Goal: Task Accomplishment & Management: Complete application form

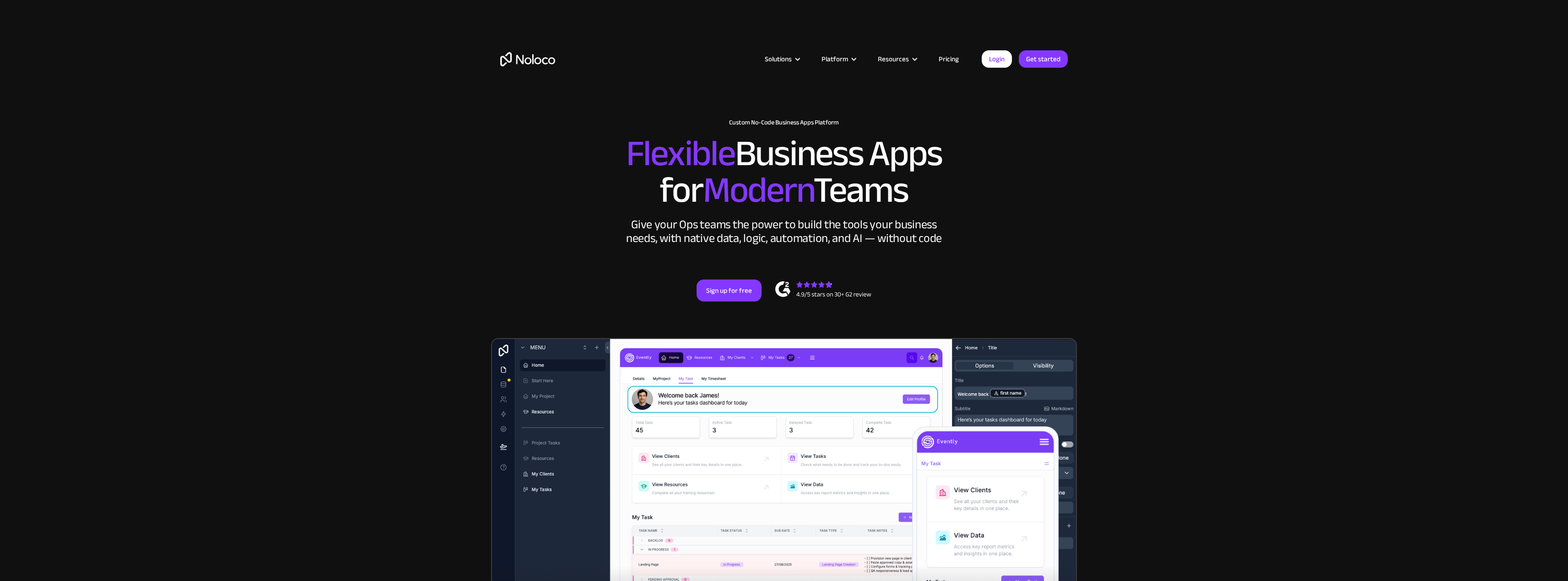
click at [958, 58] on link "Pricing" at bounding box center [949, 59] width 43 height 12
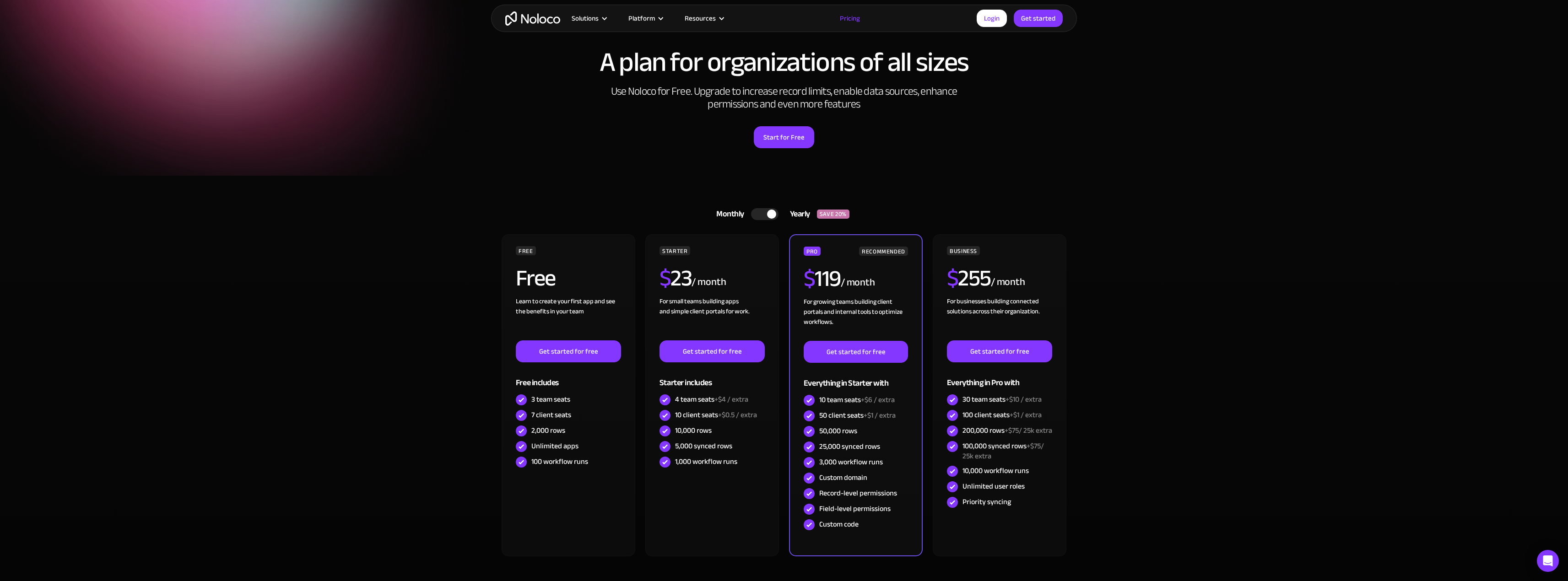
scroll to position [91, 0]
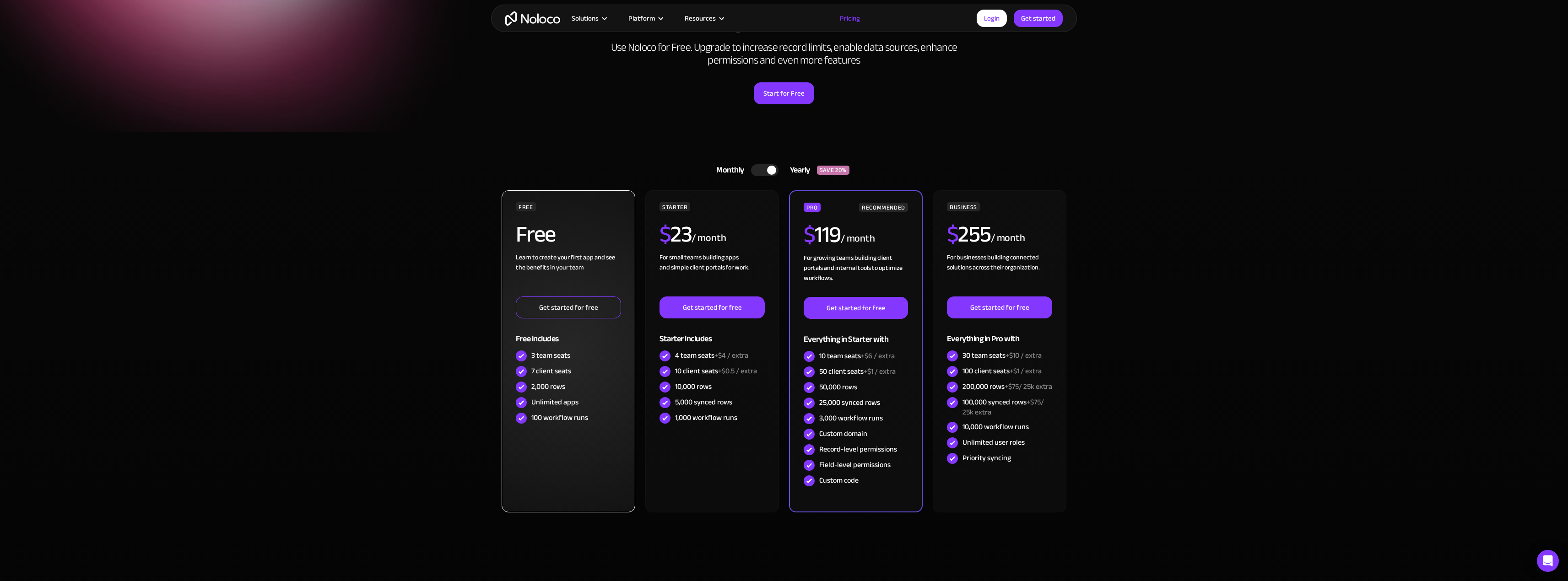
click at [581, 304] on link "Get started for free" at bounding box center [567, 307] width 105 height 22
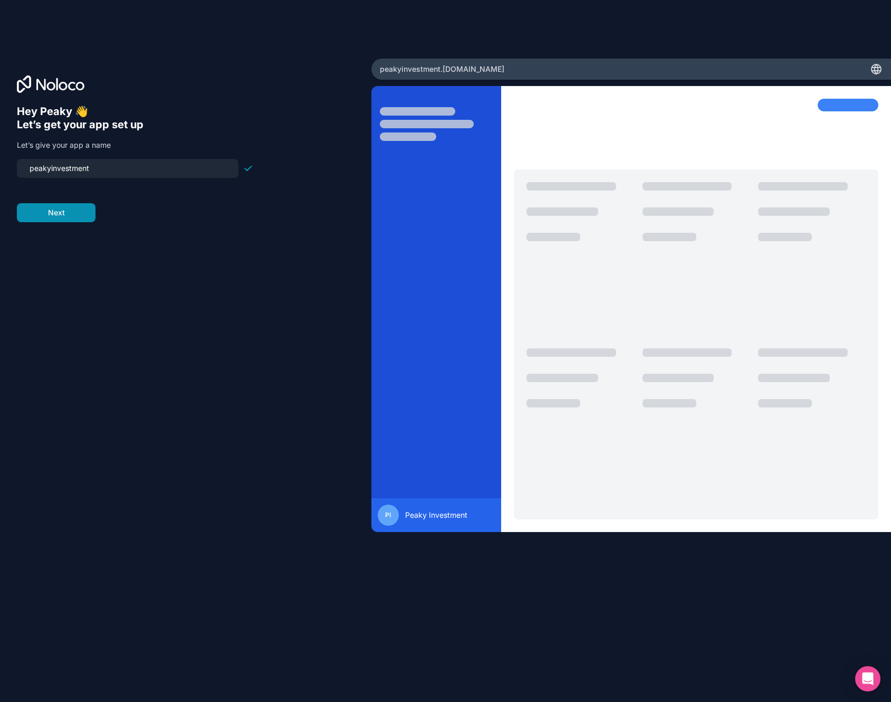
click at [69, 216] on button "Next" at bounding box center [56, 212] width 79 height 19
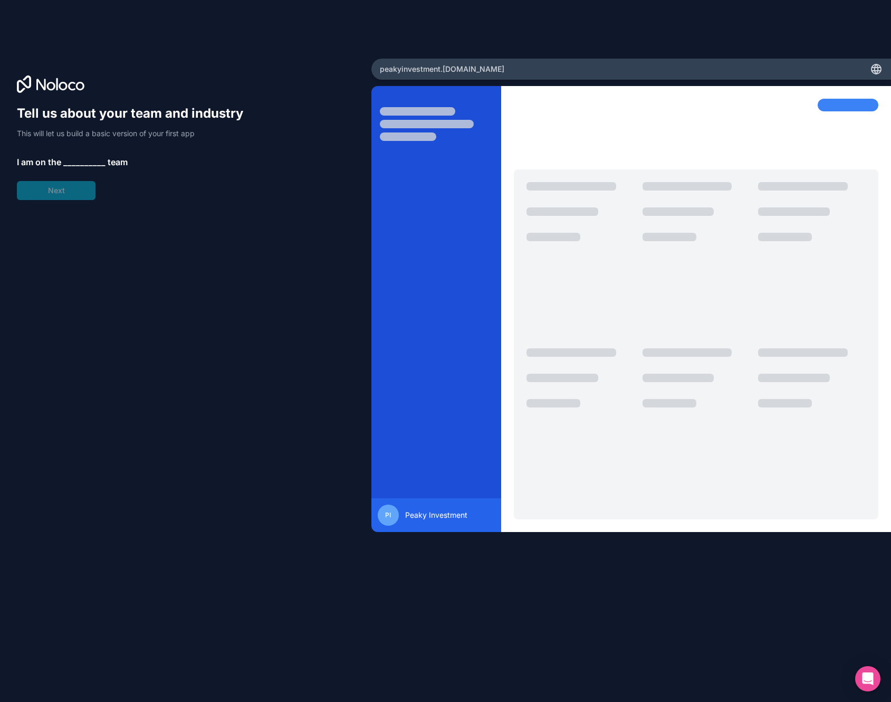
click at [92, 160] on span "__________" at bounding box center [84, 162] width 42 height 13
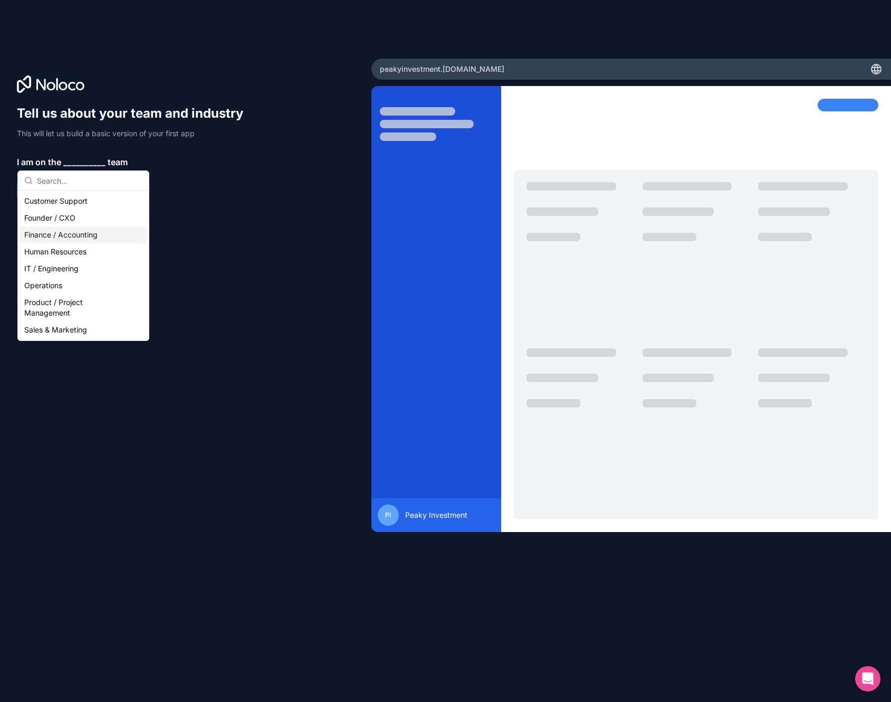
click at [101, 231] on div "Finance / Accounting" at bounding box center [83, 234] width 127 height 17
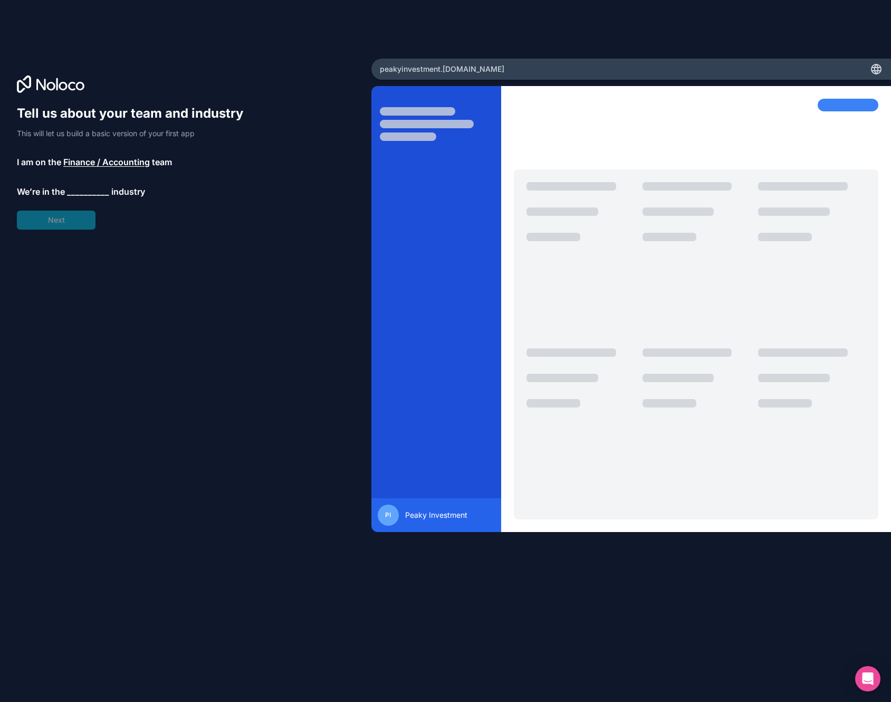
click at [90, 190] on span "__________" at bounding box center [88, 191] width 42 height 13
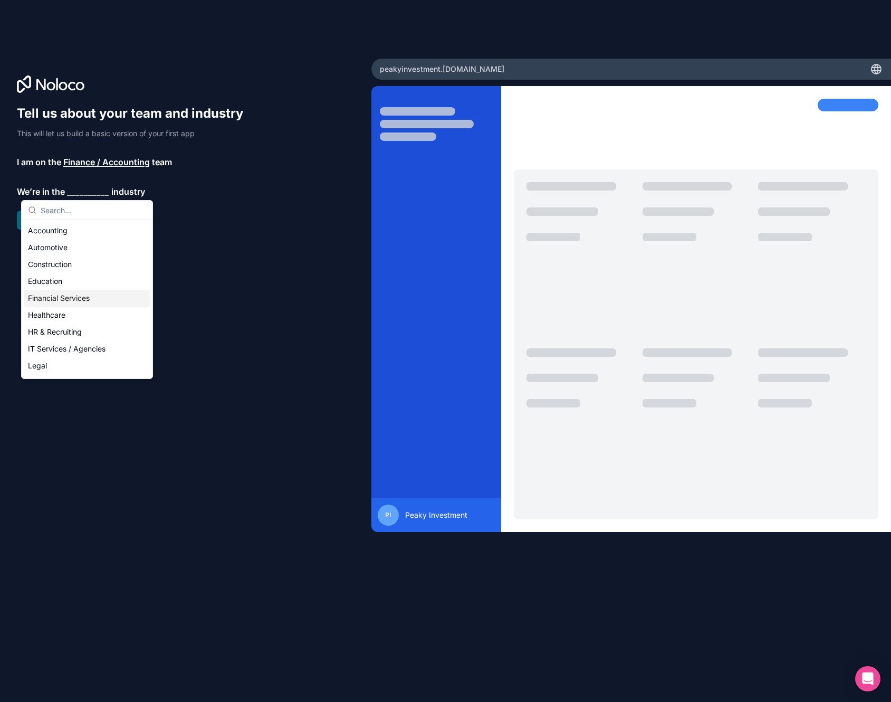
click at [88, 294] on div "Financial Services" at bounding box center [87, 298] width 127 height 17
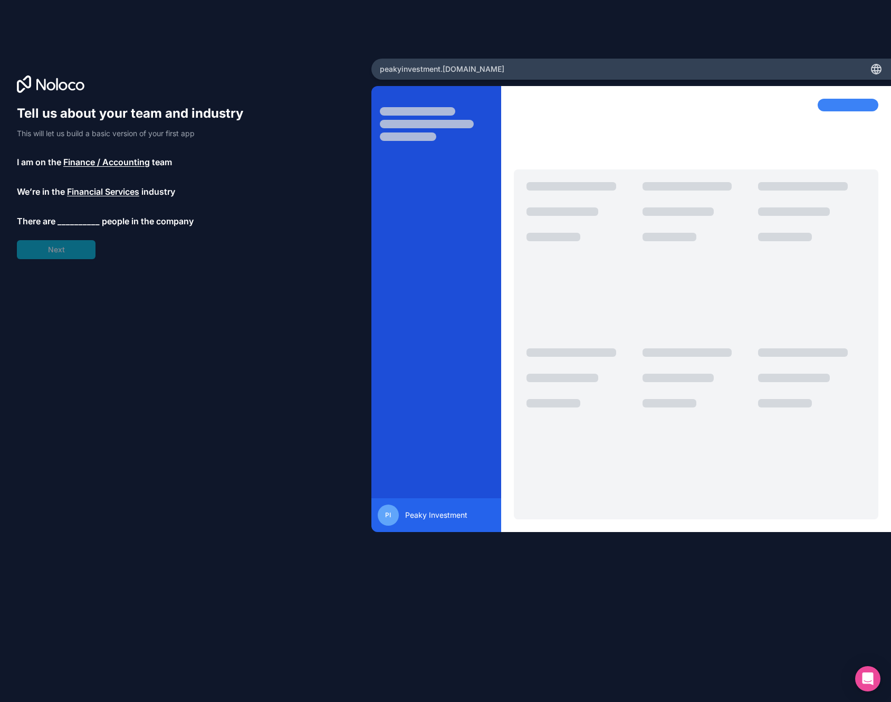
click at [86, 222] on span "__________" at bounding box center [78, 221] width 42 height 13
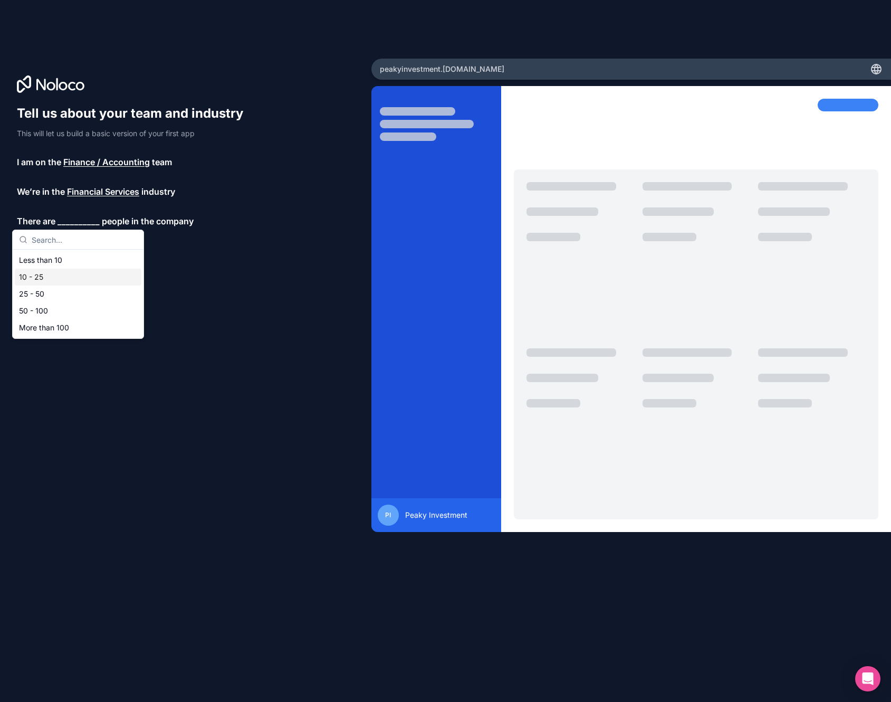
click at [80, 273] on div "10 - 25" at bounding box center [78, 276] width 127 height 17
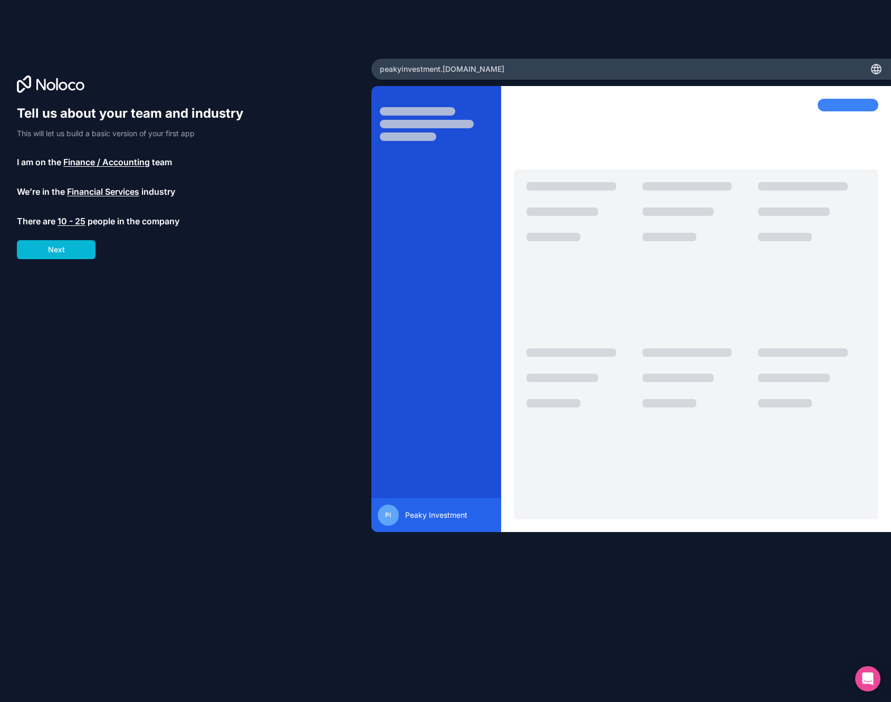
click at [79, 227] on div "Tell us about your team and industry This will let us build a basic version of …" at bounding box center [135, 182] width 236 height 154
click at [79, 219] on span "10 - 25" at bounding box center [71, 221] width 28 height 13
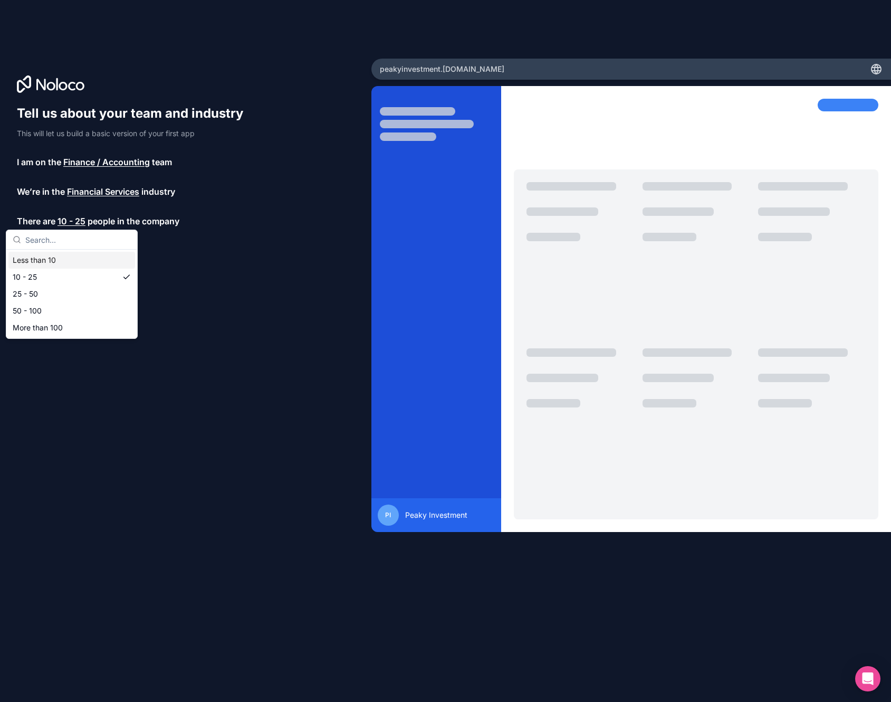
click at [75, 256] on div "Less than 10" at bounding box center [71, 260] width 127 height 17
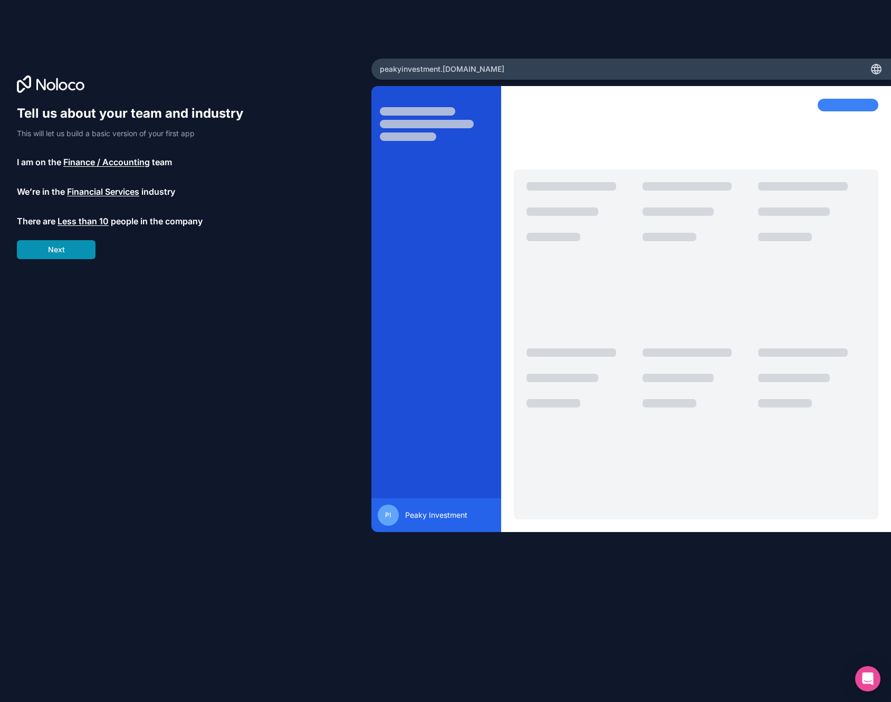
click at [71, 253] on button "Next" at bounding box center [56, 249] width 79 height 19
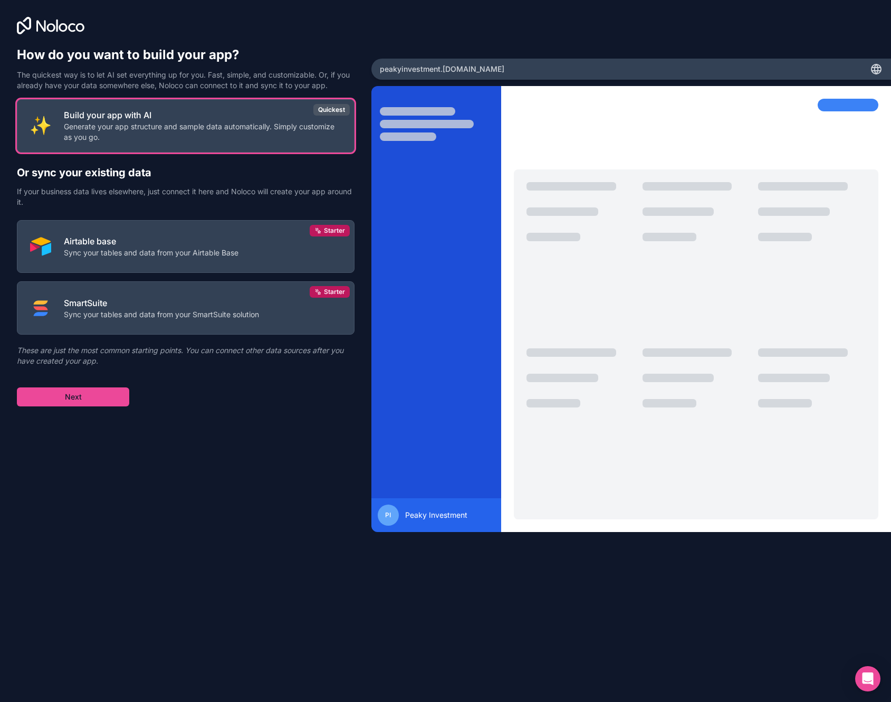
click at [172, 175] on h2 "Or sync your existing data" at bounding box center [186, 172] width 338 height 15
click at [209, 253] on p "Sync your tables and data from your Airtable Base" at bounding box center [151, 250] width 175 height 11
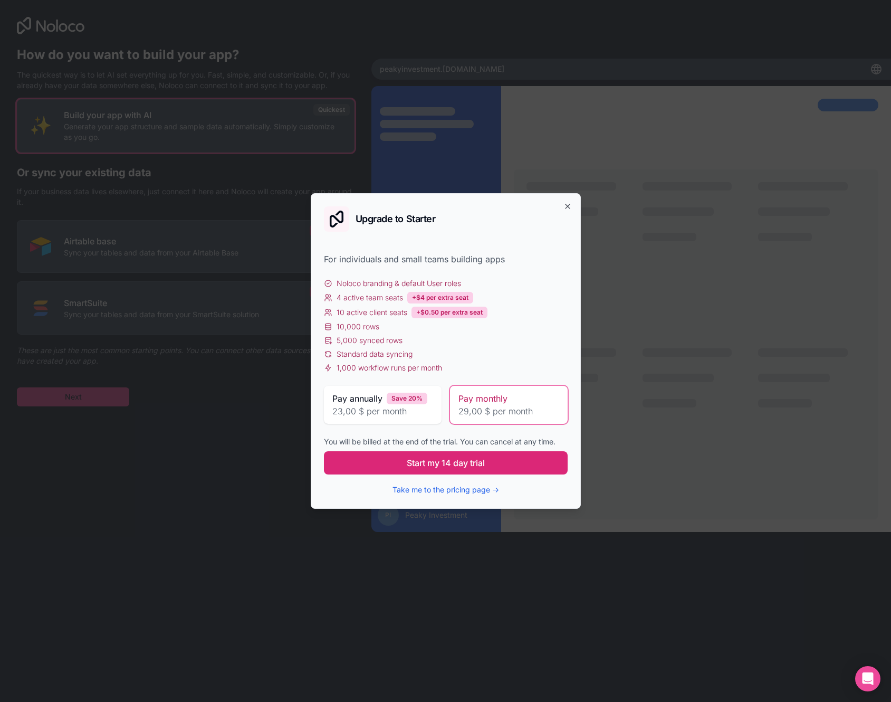
click at [469, 460] on span "Start my 14 day trial" at bounding box center [446, 462] width 78 height 13
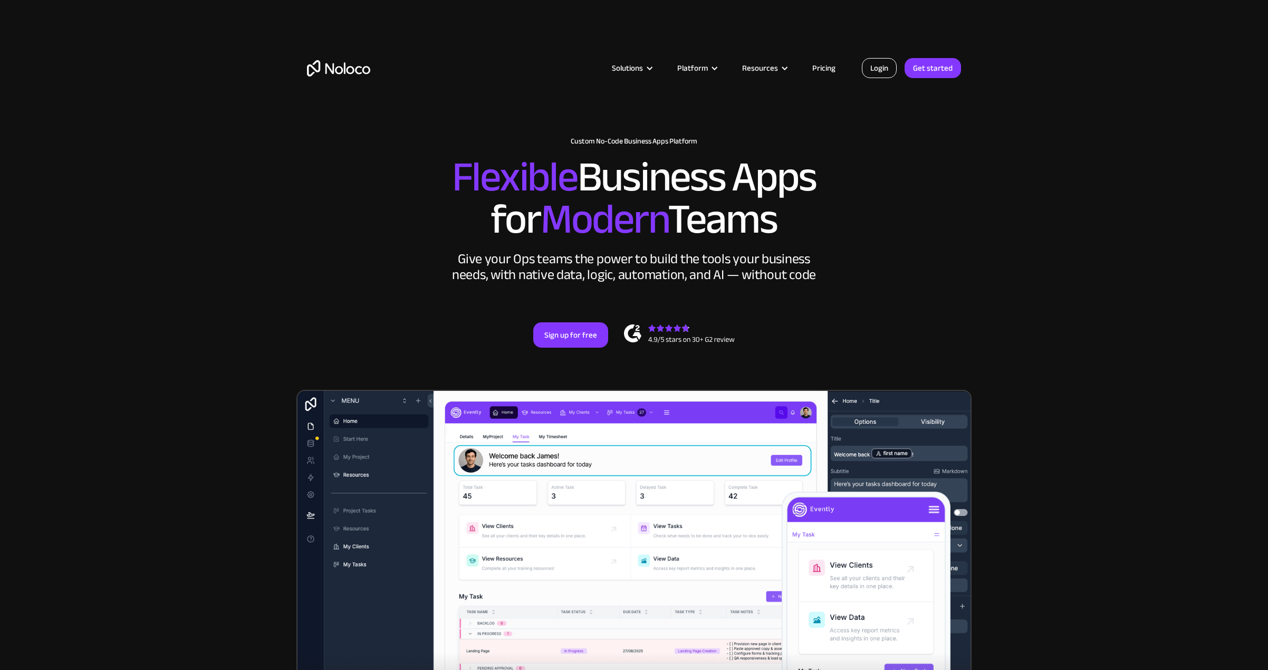
click at [889, 68] on link "Login" at bounding box center [879, 68] width 35 height 20
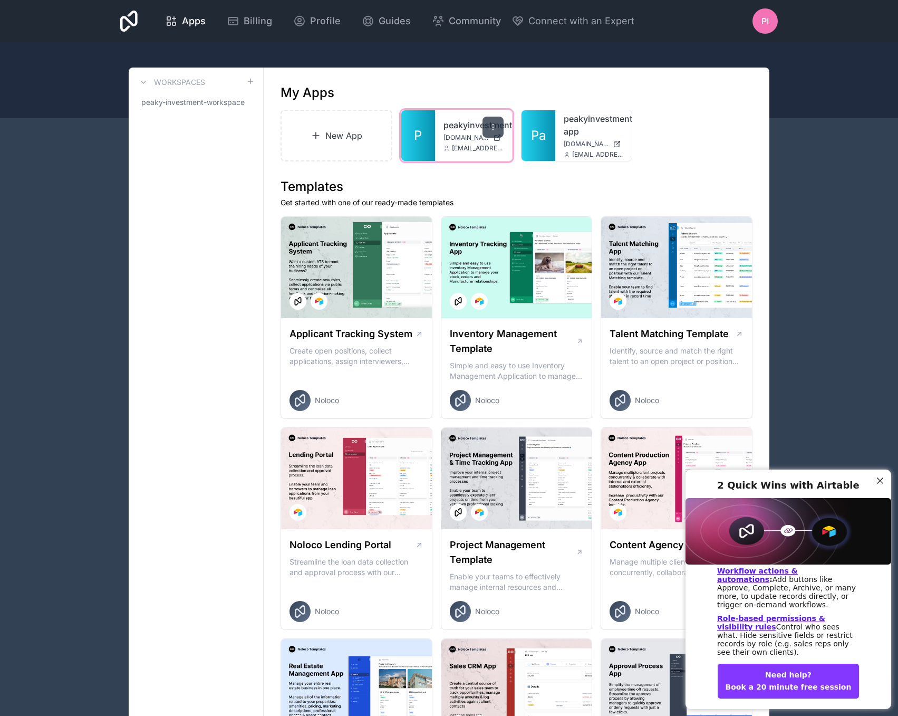
click at [492, 128] on icon at bounding box center [493, 127] width 8 height 8
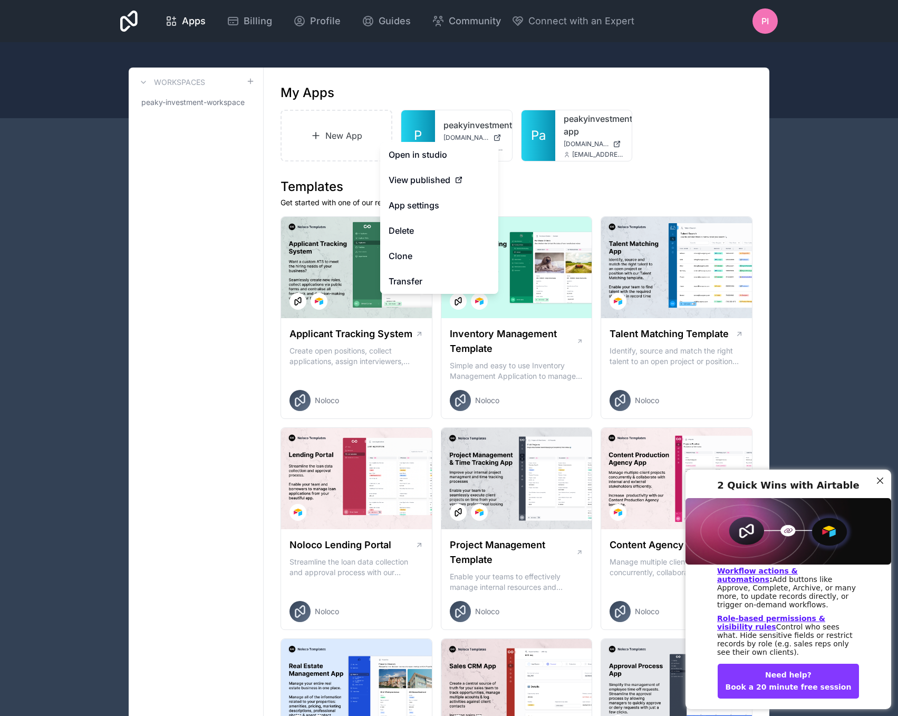
click at [549, 185] on h1 "Templates" at bounding box center [517, 186] width 472 height 17
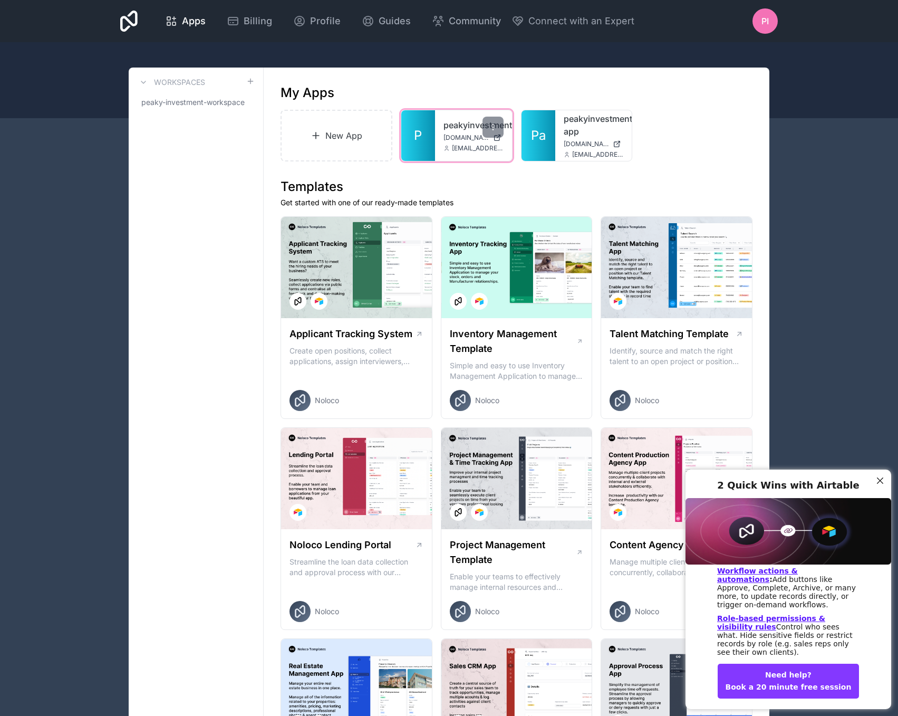
click at [473, 143] on div "peakyinvestment peakyinvestment.noloco.co contact@peakyinvestment.com" at bounding box center [473, 135] width 77 height 51
click at [450, 130] on link "peakyinvestment" at bounding box center [474, 125] width 60 height 13
